Goal: Find specific page/section: Find specific page/section

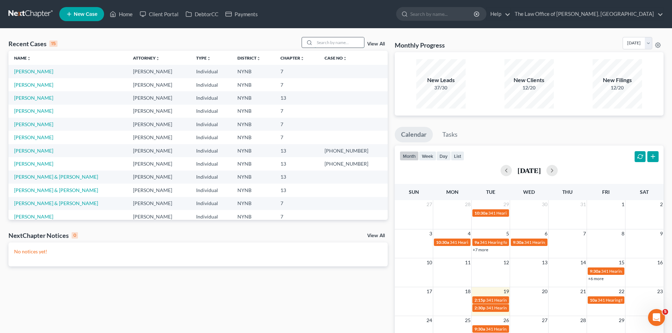
click at [335, 45] on input "search" at bounding box center [339, 42] width 49 height 10
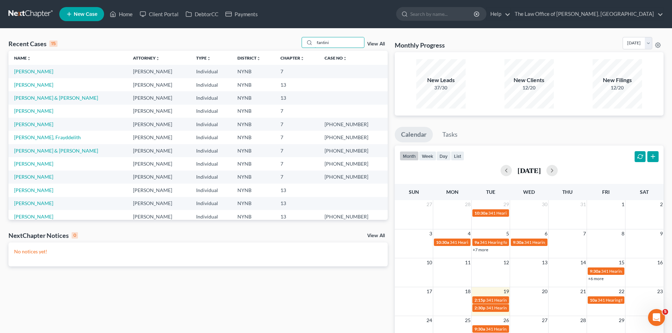
type input "fantini"
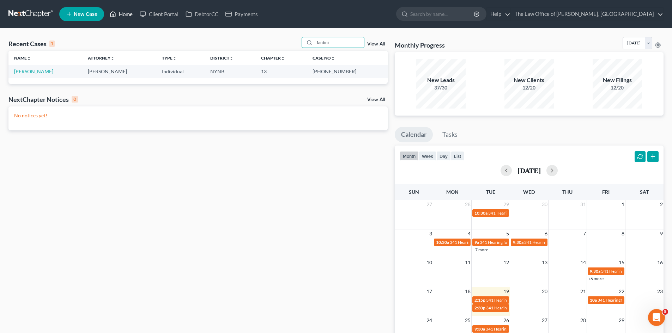
click at [125, 11] on link "Home" at bounding box center [121, 14] width 30 height 13
click at [203, 16] on link "DebtorCC" at bounding box center [202, 14] width 40 height 13
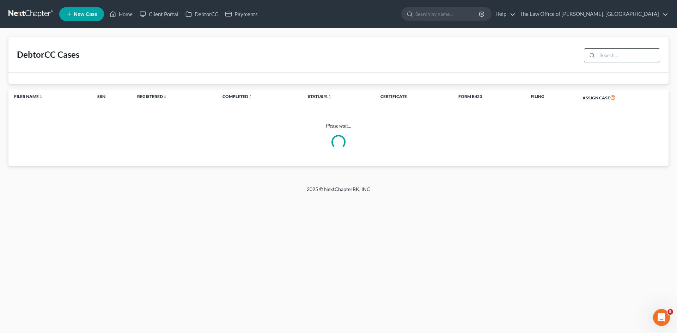
click at [616, 57] on input "search" at bounding box center [629, 55] width 62 height 13
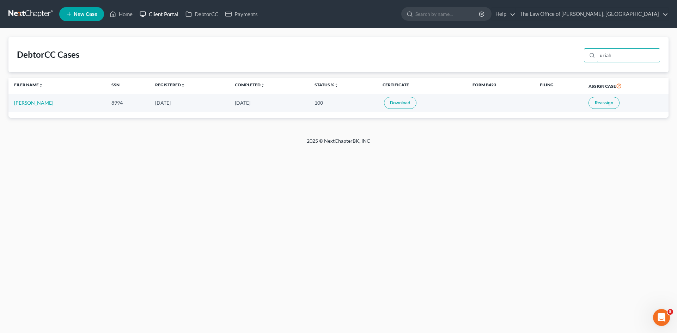
type input "uriah"
click at [158, 8] on link "Client Portal" at bounding box center [159, 14] width 46 height 13
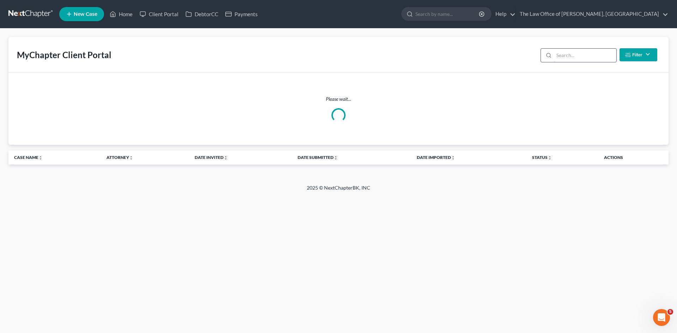
click at [572, 53] on input "search" at bounding box center [585, 55] width 62 height 13
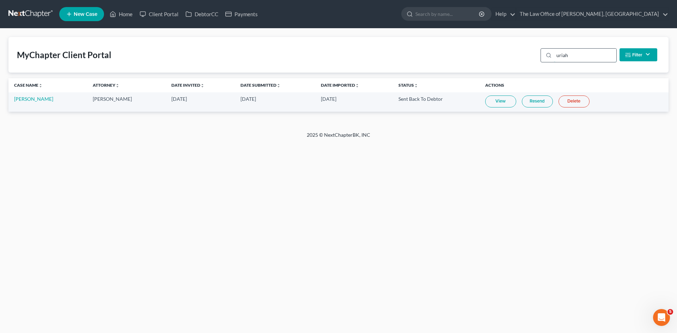
click at [568, 52] on input "uriah" at bounding box center [585, 55] width 62 height 13
type input "uriah"
click at [501, 98] on link "View" at bounding box center [500, 102] width 31 height 12
click at [118, 11] on link "Home" at bounding box center [121, 14] width 30 height 13
